Goal: Task Accomplishment & Management: Manage account settings

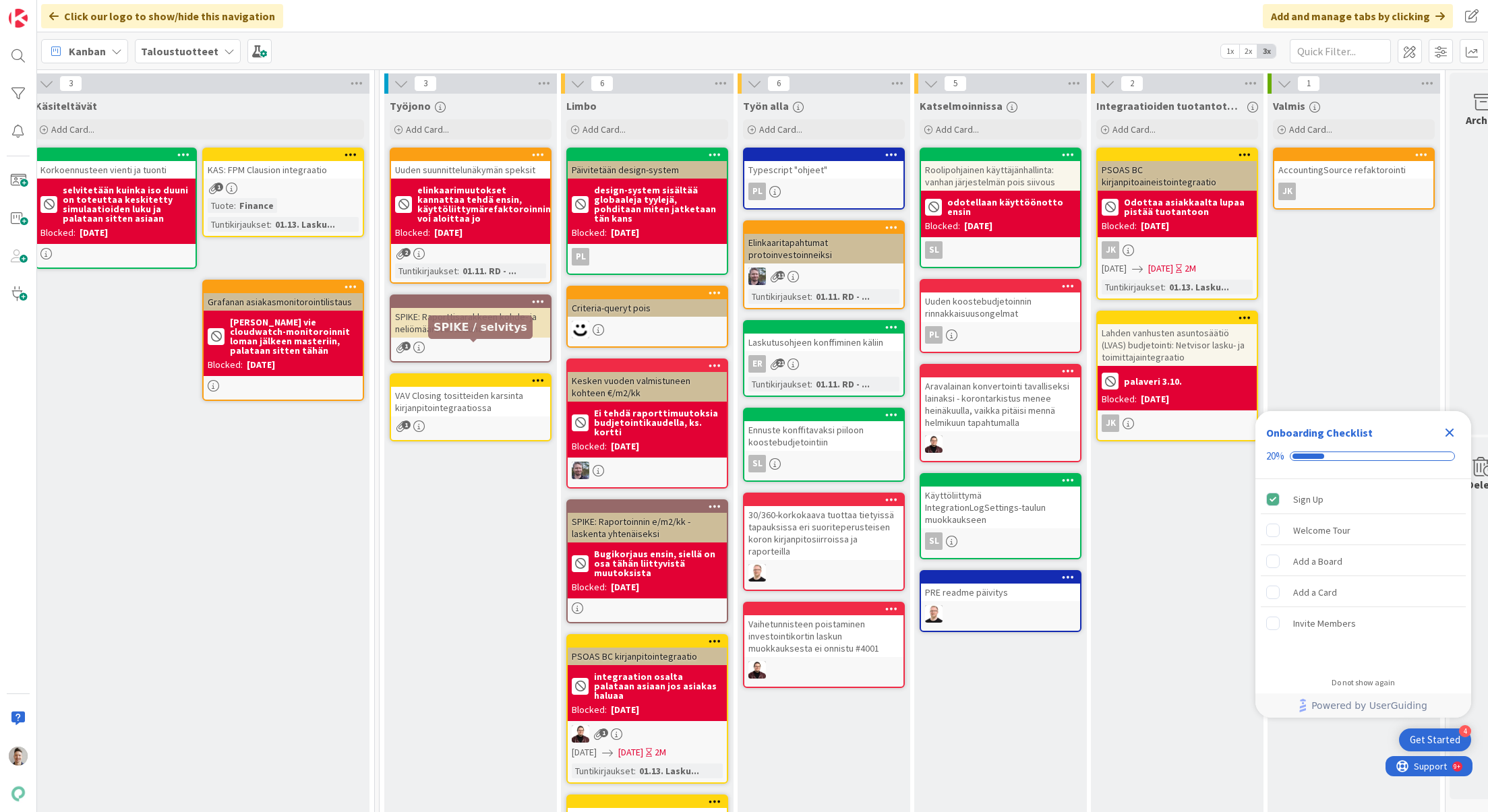
scroll to position [0, 323]
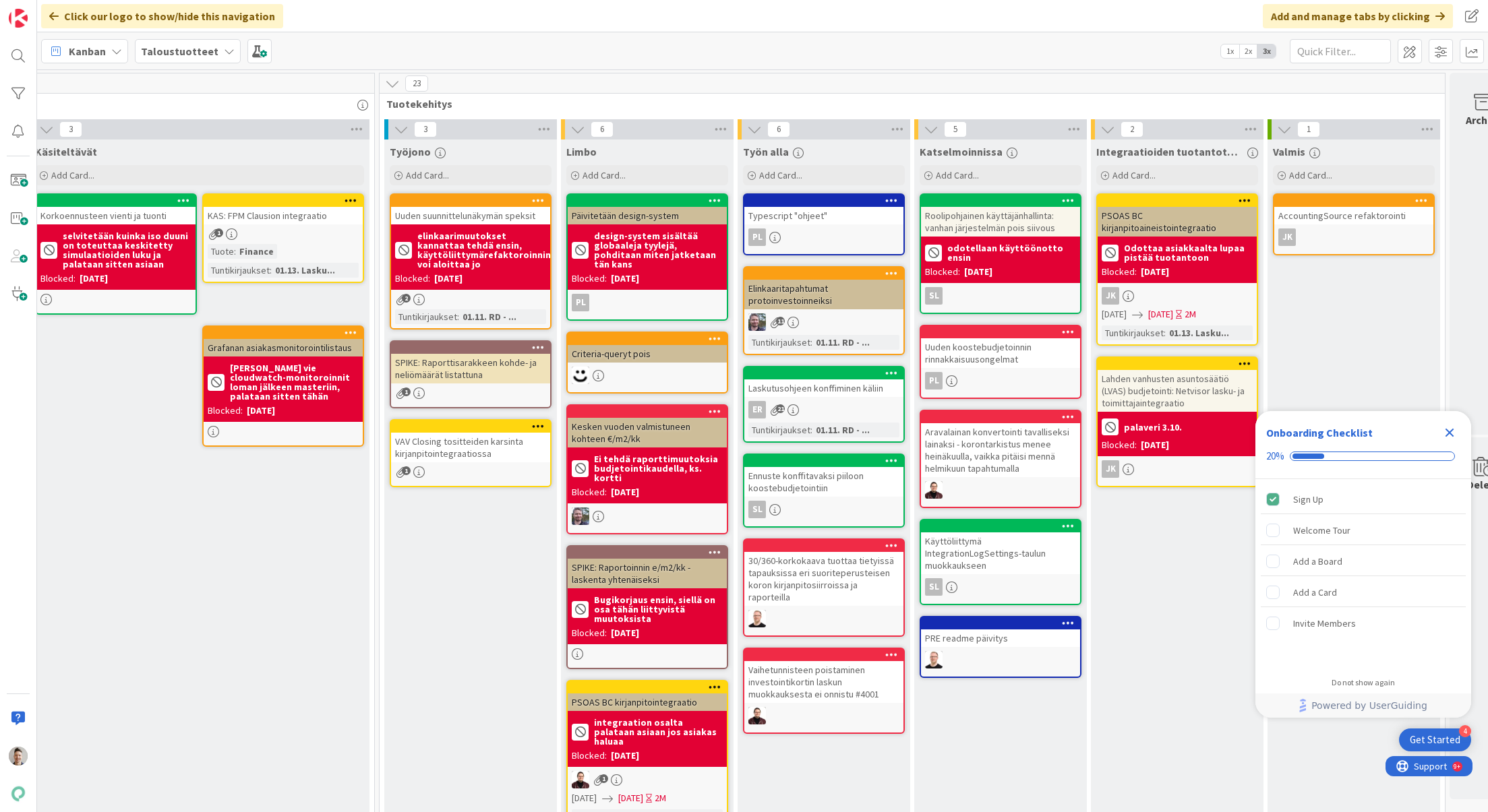
click at [490, 367] on div "SPIKE: Raporttisarakkeen kohde- ja neliömäärät listattuna" at bounding box center [470, 369] width 159 height 30
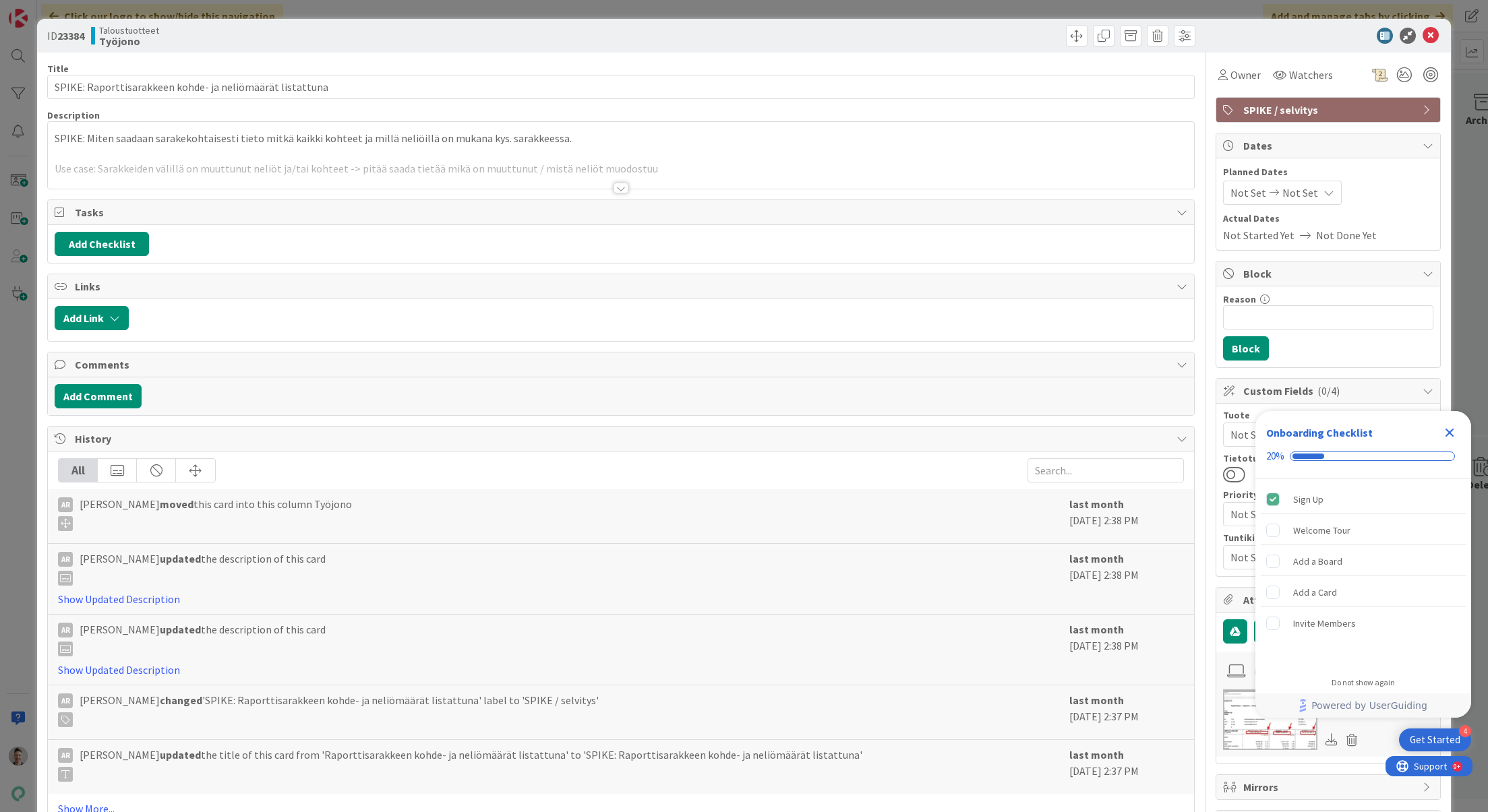
click at [619, 183] on div at bounding box center [621, 188] width 15 height 11
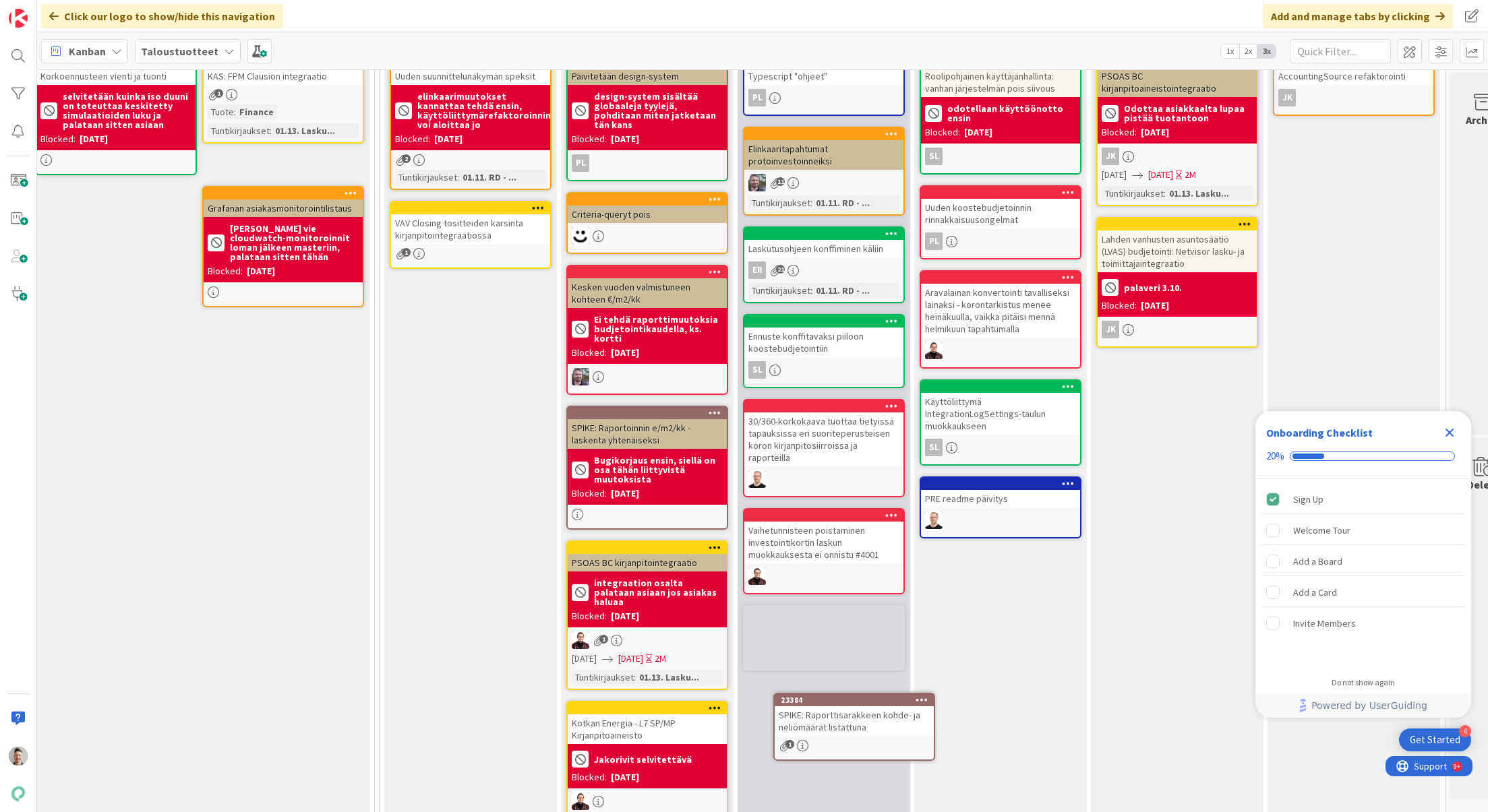
scroll to position [154, 323]
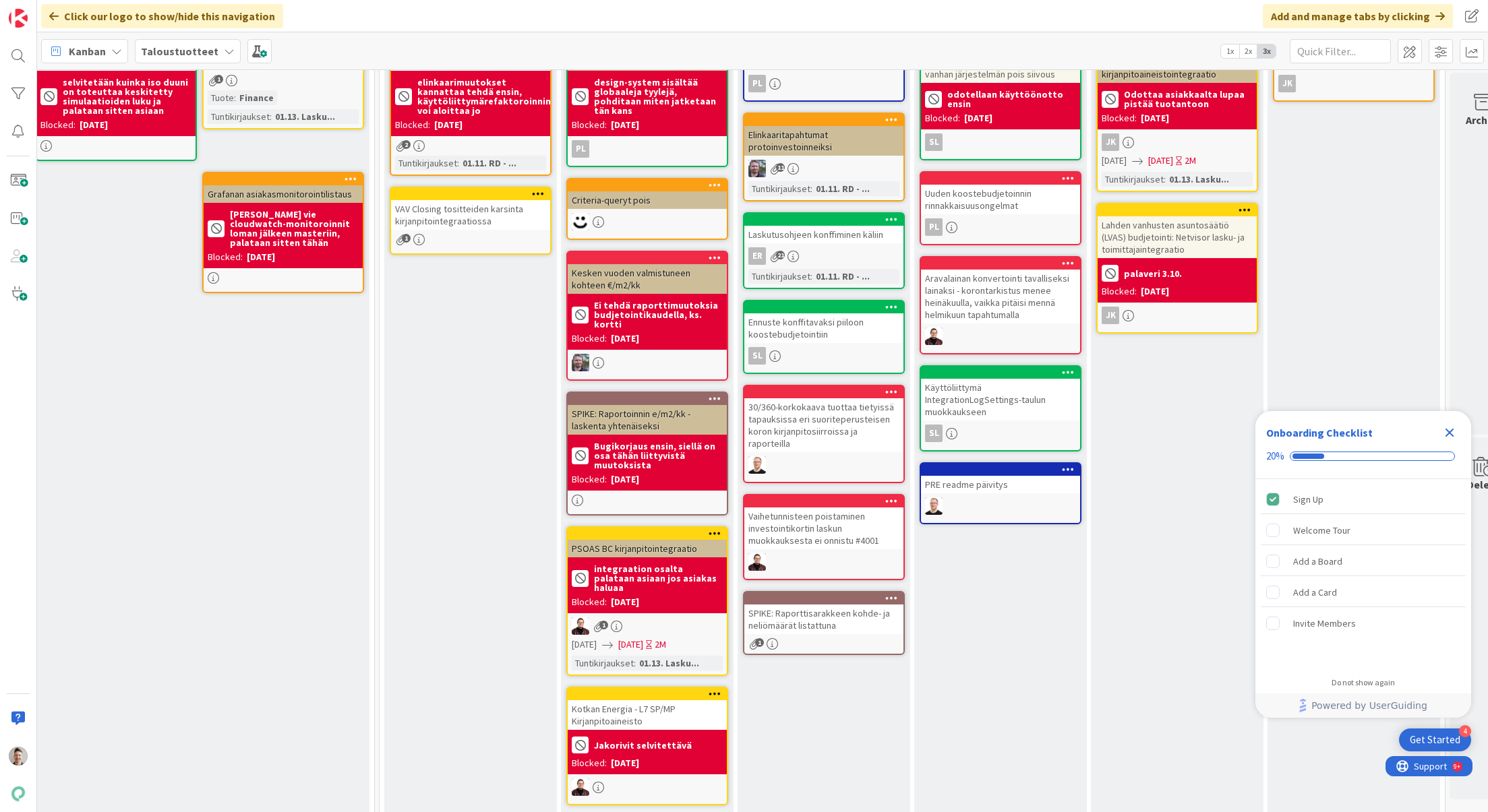
click at [853, 604] on div "SPIKE: Raporttisarakkeen kohde- ja neliömäärät listattuna" at bounding box center [823, 619] width 159 height 30
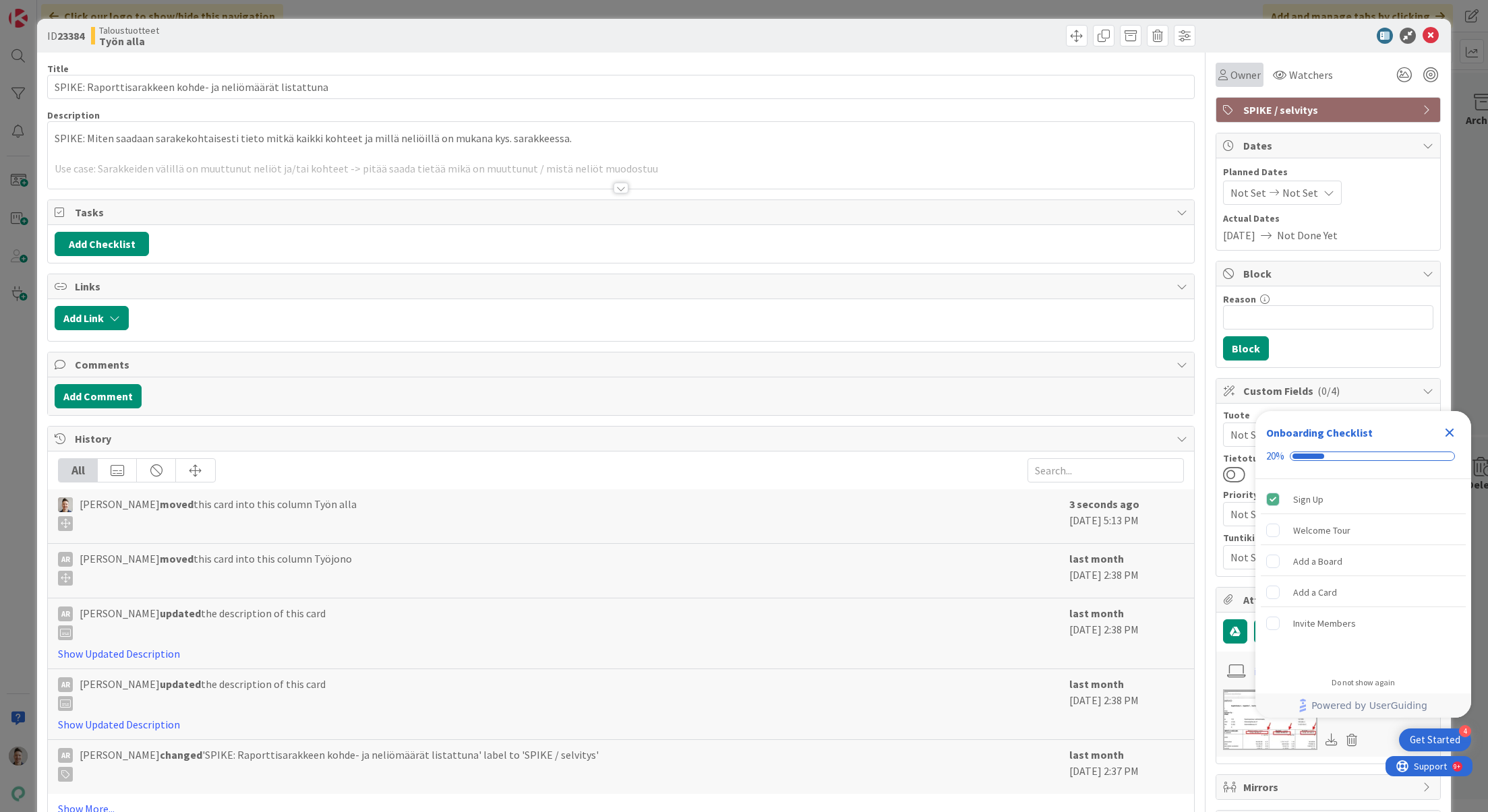
click at [1238, 74] on span "Owner" at bounding box center [1245, 74] width 31 height 16
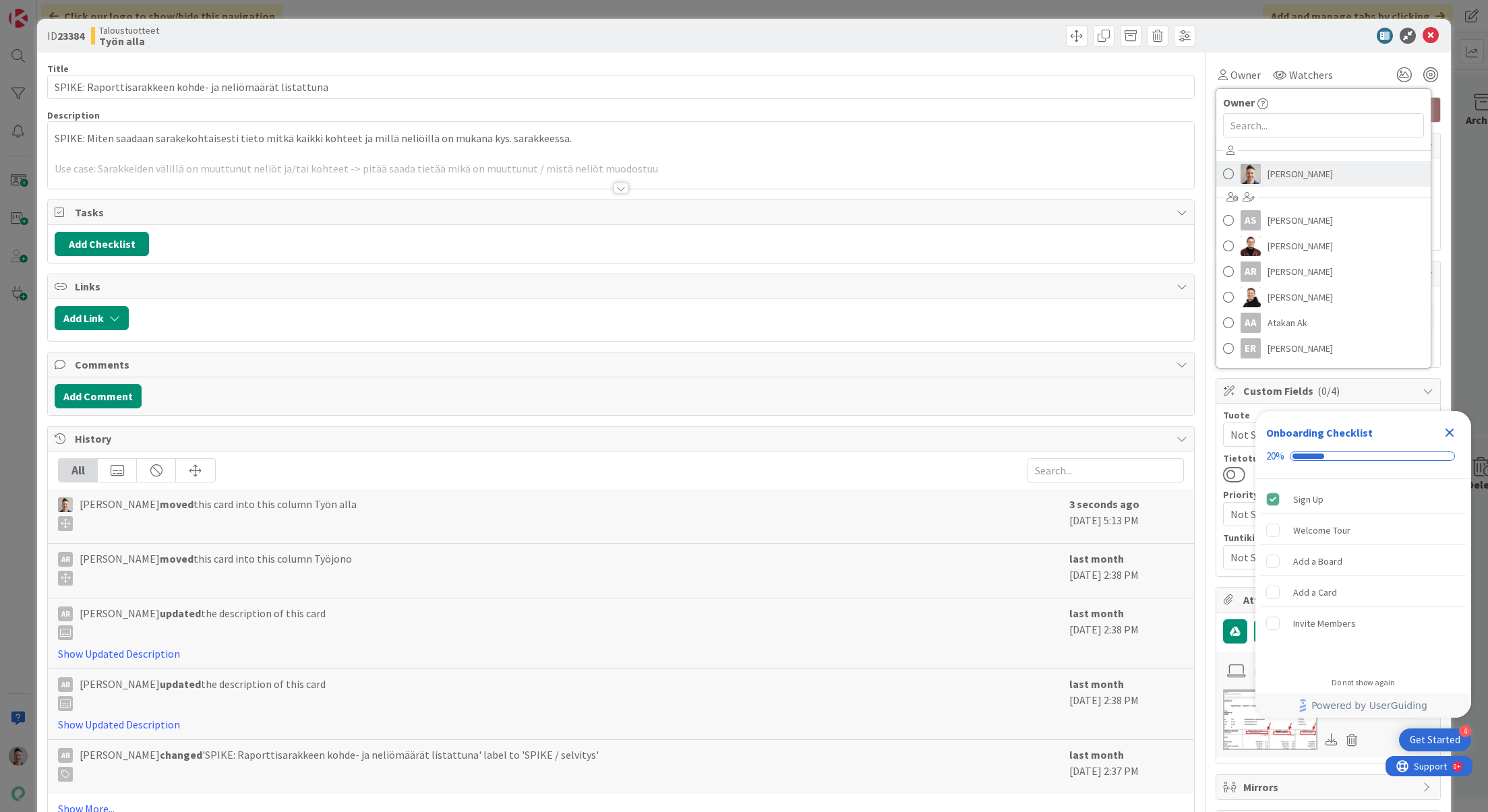
click at [1274, 165] on span "[PERSON_NAME]" at bounding box center [1300, 174] width 65 height 20
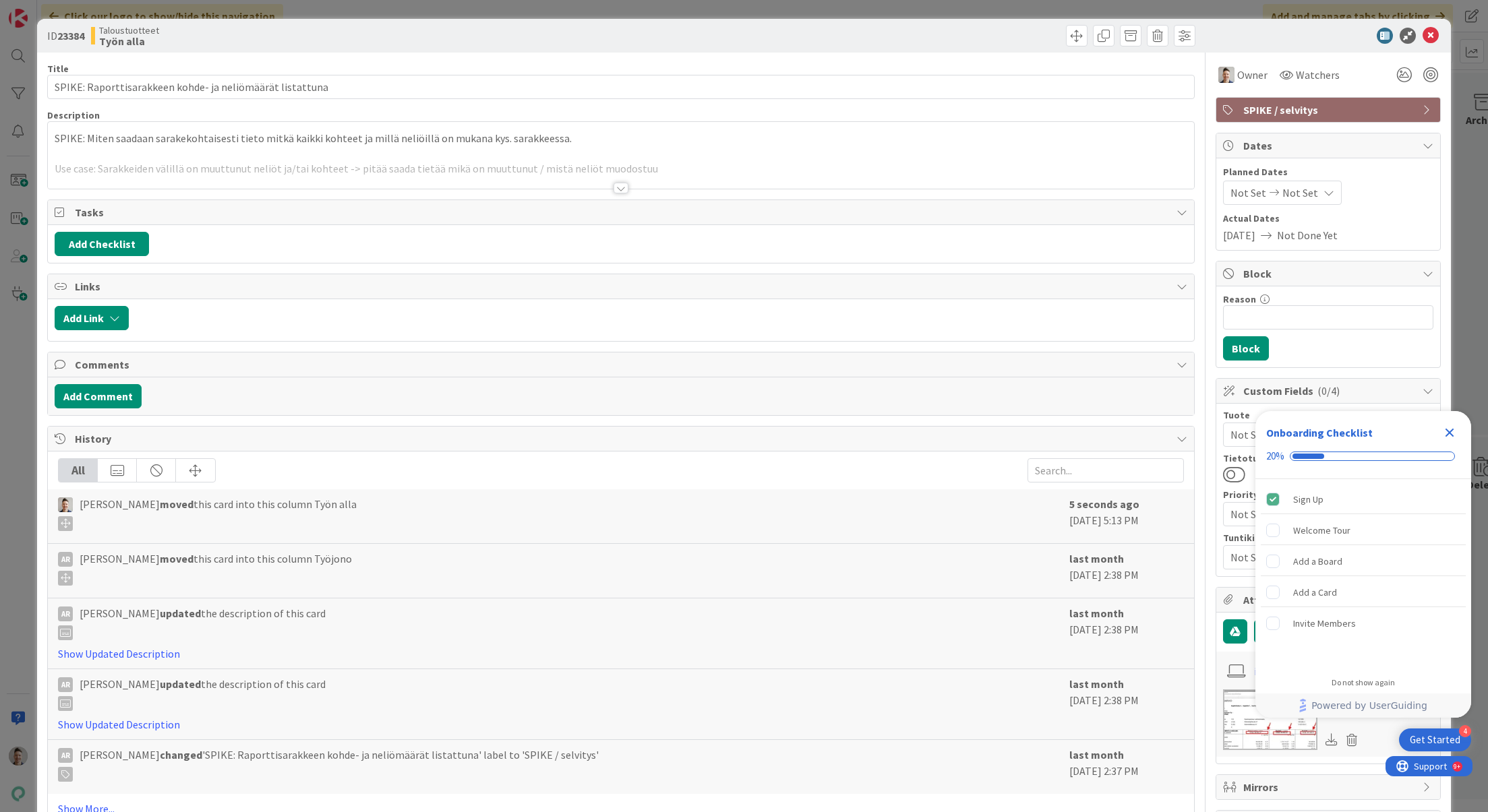
drag, startPoint x: 1292, startPoint y: 43, endPoint x: 1339, endPoint y: 43, distance: 47.0
click at [1292, 43] on div at bounding box center [1321, 35] width 238 height 16
click at [1427, 40] on icon at bounding box center [1429, 35] width 16 height 16
